Goal: Book appointment/travel/reservation

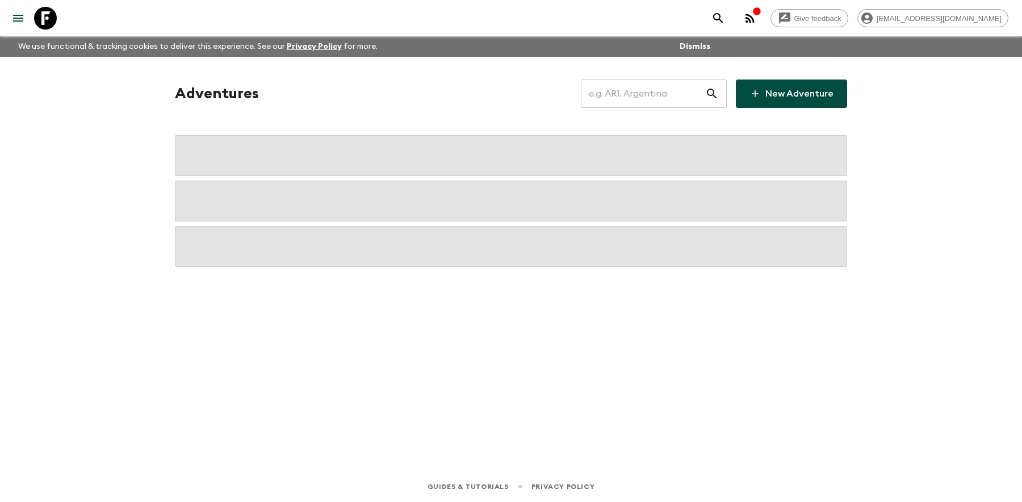
click at [649, 103] on input "text" at bounding box center [643, 94] width 124 height 32
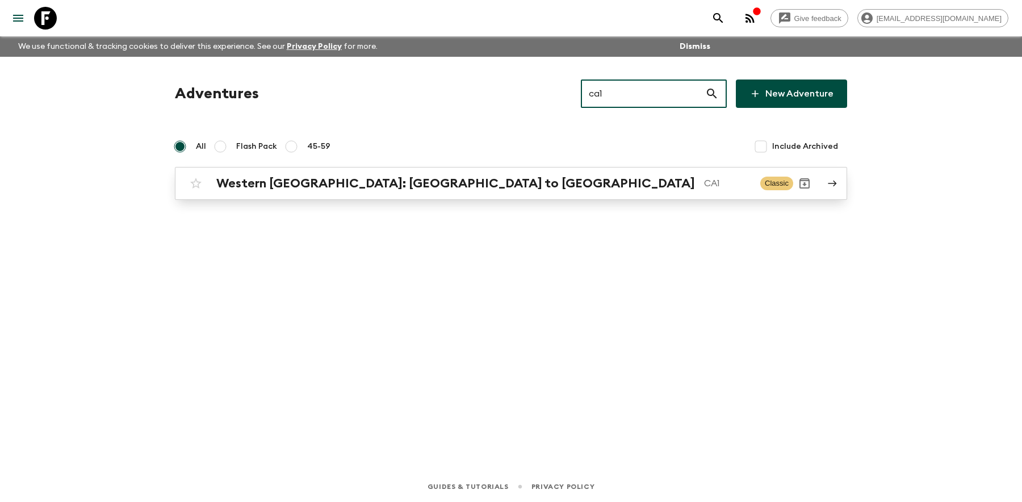
type input "ca1"
click at [394, 184] on h2 "Western [GEOGRAPHIC_DATA]: [GEOGRAPHIC_DATA] to [GEOGRAPHIC_DATA]" at bounding box center [455, 183] width 479 height 15
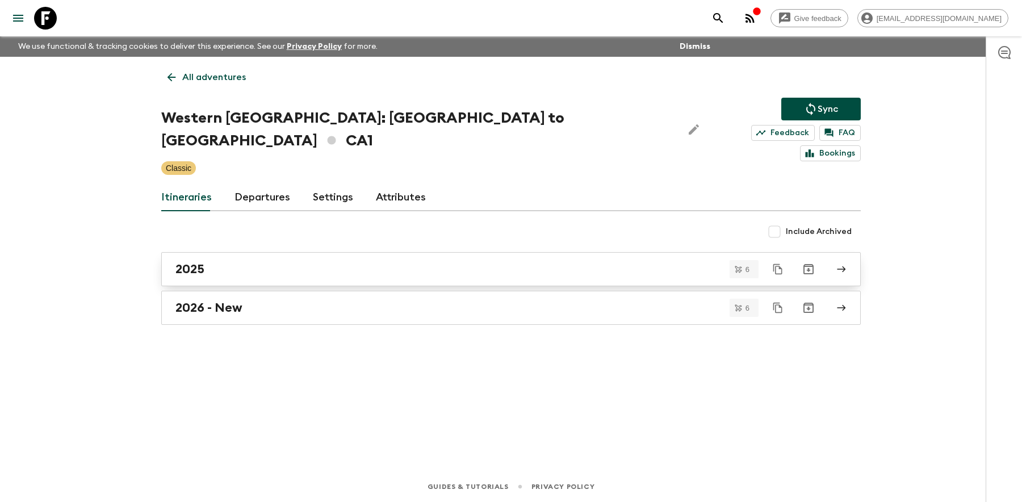
click at [245, 262] on div "2025" at bounding box center [500, 269] width 650 height 15
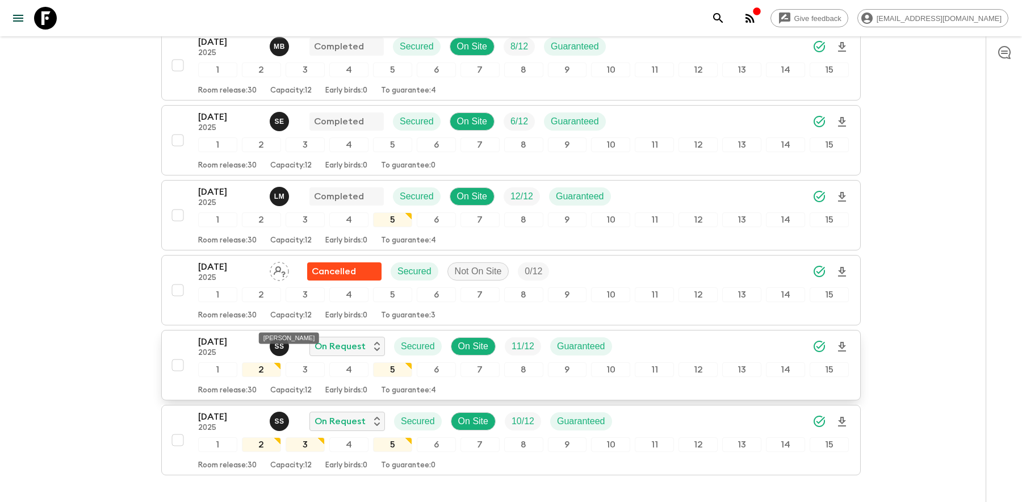
scroll to position [233, 0]
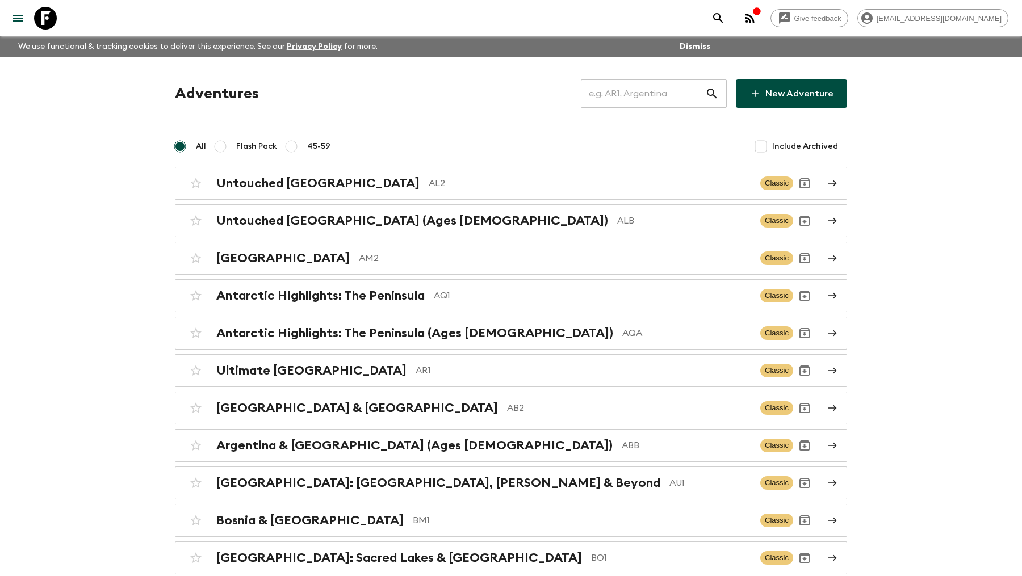
click at [680, 86] on input "text" at bounding box center [643, 94] width 124 height 32
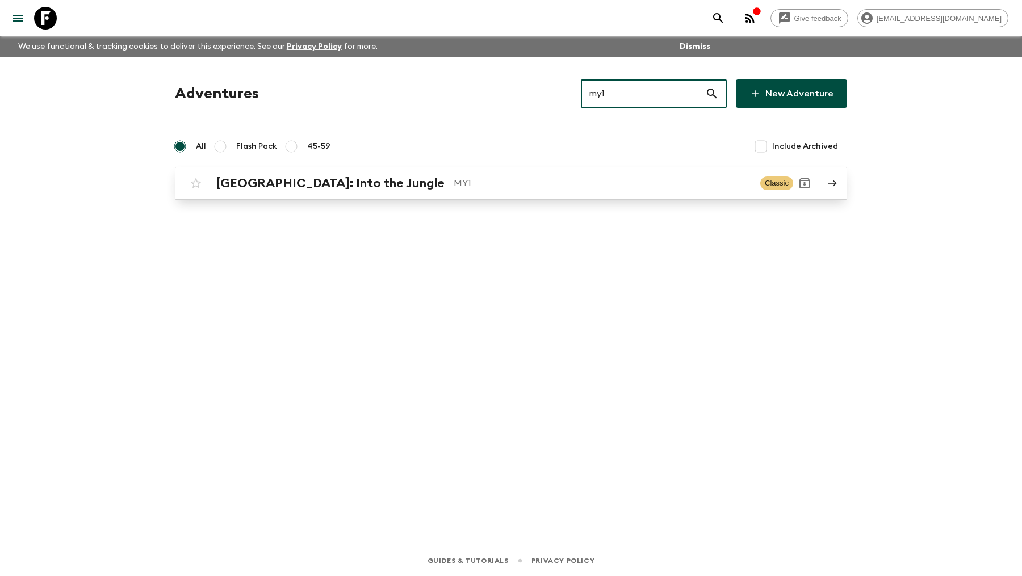
type input "my1"
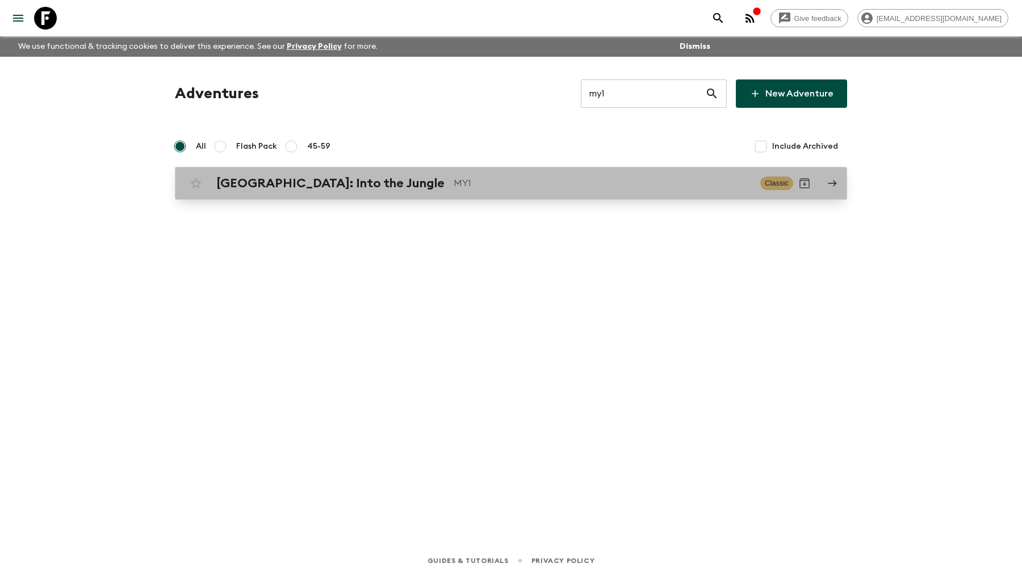
click at [454, 183] on p "MY1" at bounding box center [603, 184] width 298 height 14
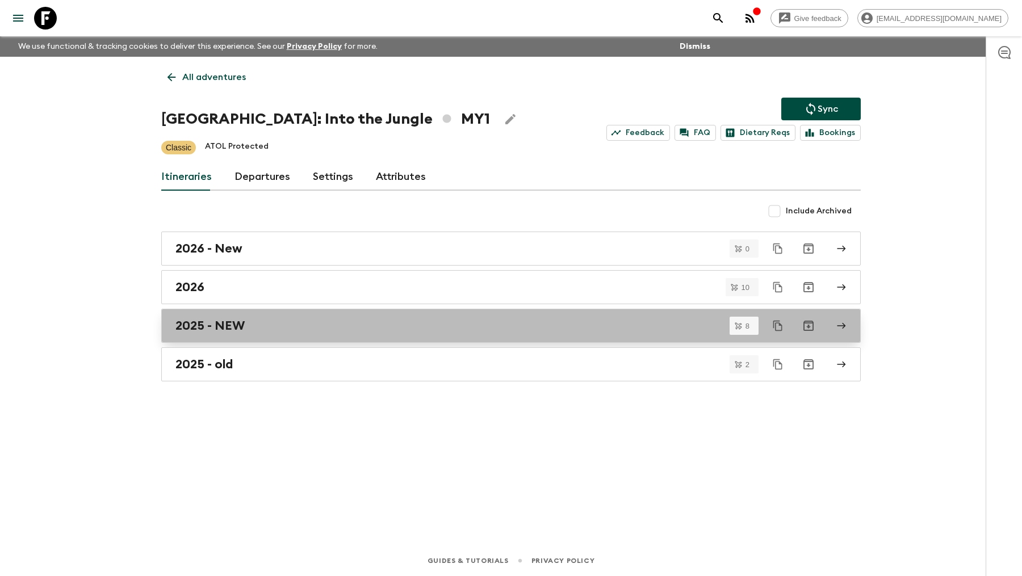
click at [300, 327] on div "2025 - NEW" at bounding box center [500, 326] width 650 height 15
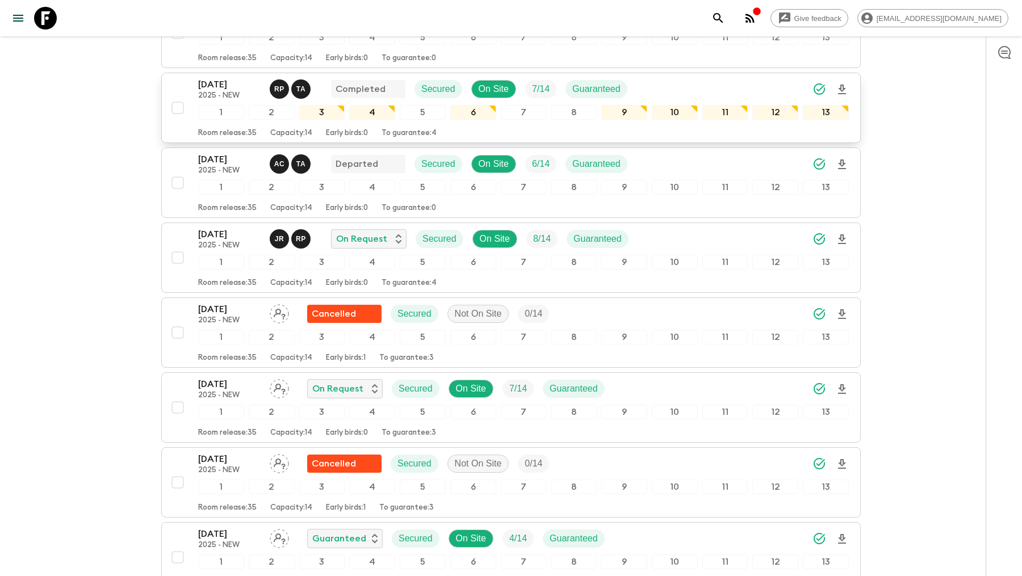
scroll to position [254, 0]
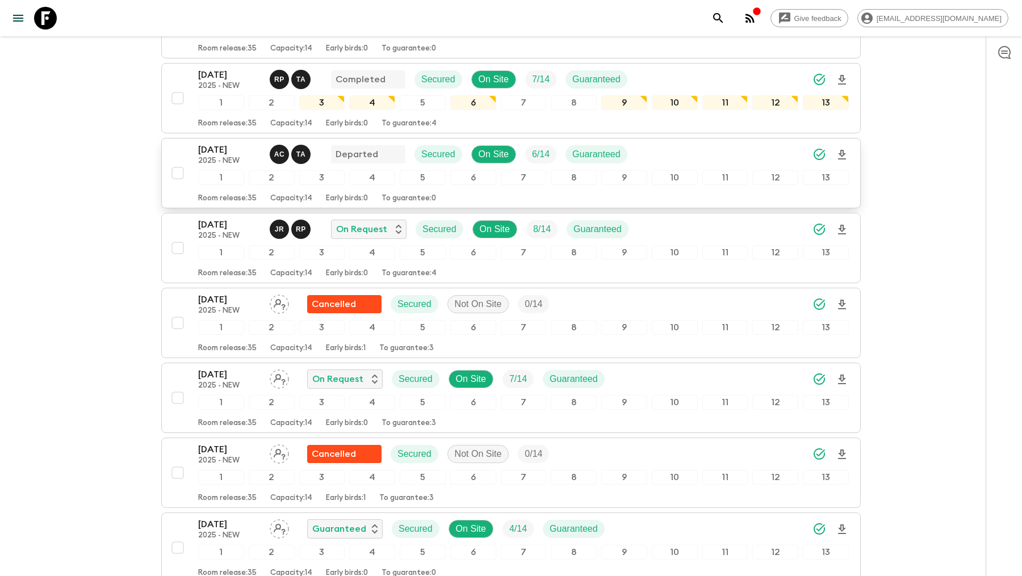
click at [232, 150] on p "18 Aug 2025" at bounding box center [229, 150] width 62 height 14
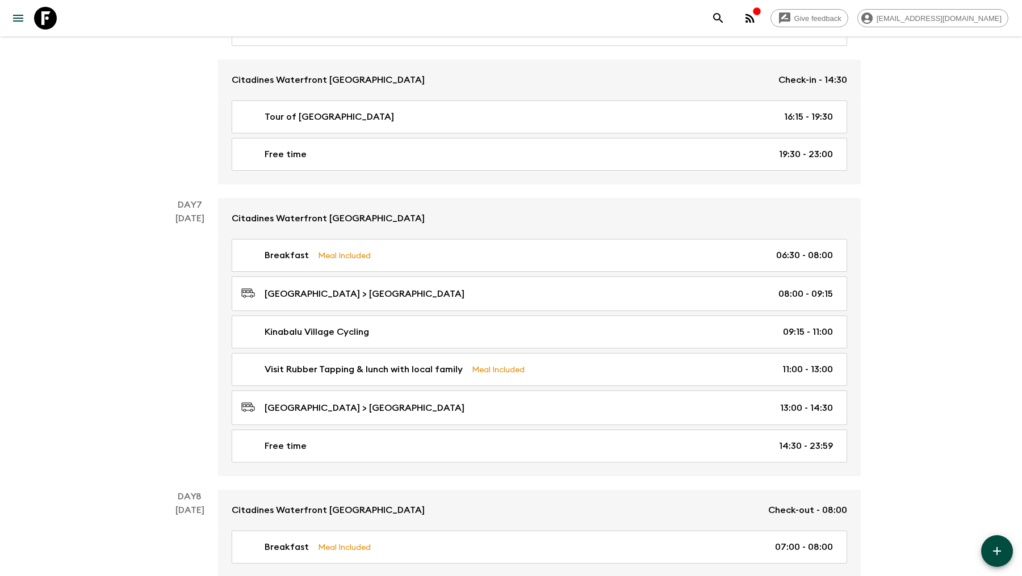
scroll to position [2179, 0]
